Goal: Task Accomplishment & Management: Complete application form

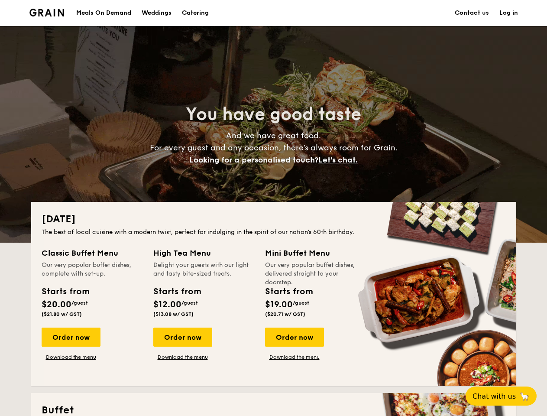
click at [273, 208] on div "[DATE] The best of local cuisine with a modern twist, perfect for indulging in …" at bounding box center [273, 294] width 485 height 184
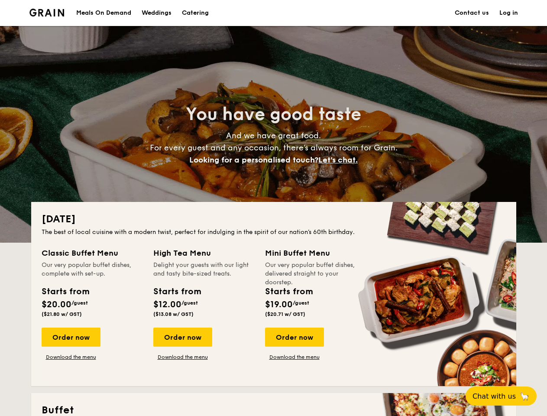
click at [508, 13] on link "Log in" at bounding box center [508, 13] width 19 height 26
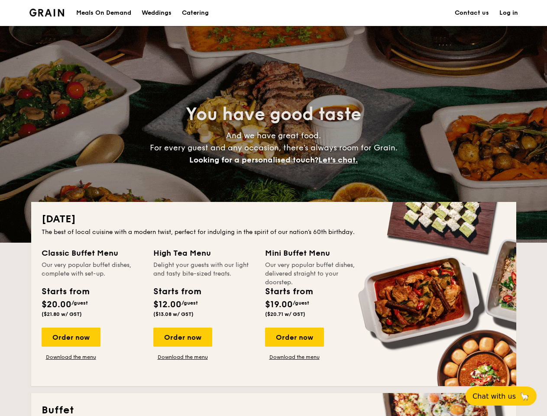
click at [340, 160] on span "Let's chat." at bounding box center [337, 160] width 39 height 10
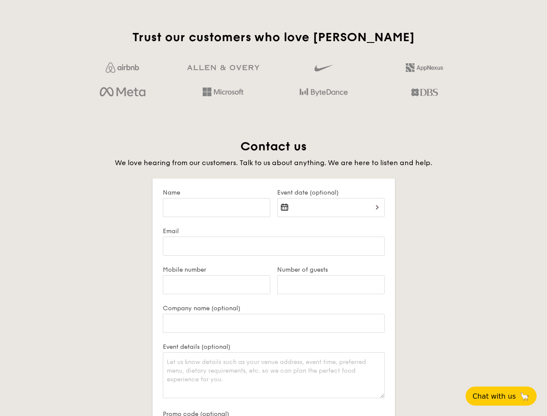
click at [294, 337] on form "Name Event date (optional) Email Mobile number Number of guests Company name (o…" at bounding box center [273, 328] width 242 height 300
click at [506, 396] on span "Chat with us" at bounding box center [493, 396] width 43 height 8
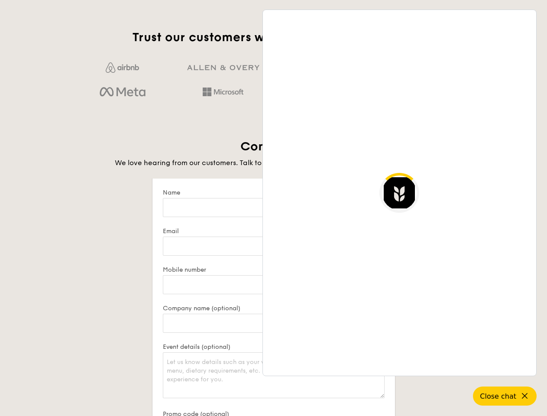
scroll to position [1677, 0]
